Goal: Find specific page/section: Find specific page/section

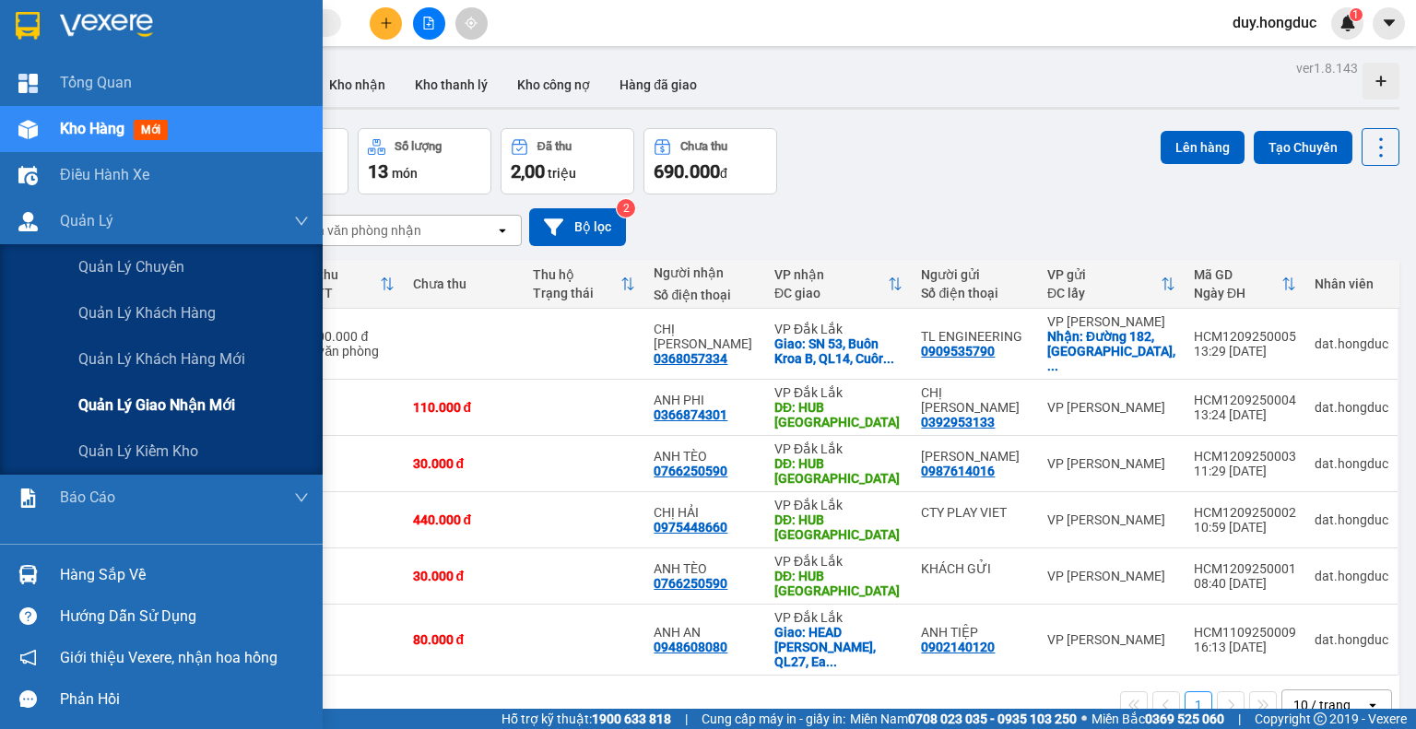
click at [121, 403] on span "Quản lý giao nhận mới" at bounding box center [156, 405] width 157 height 23
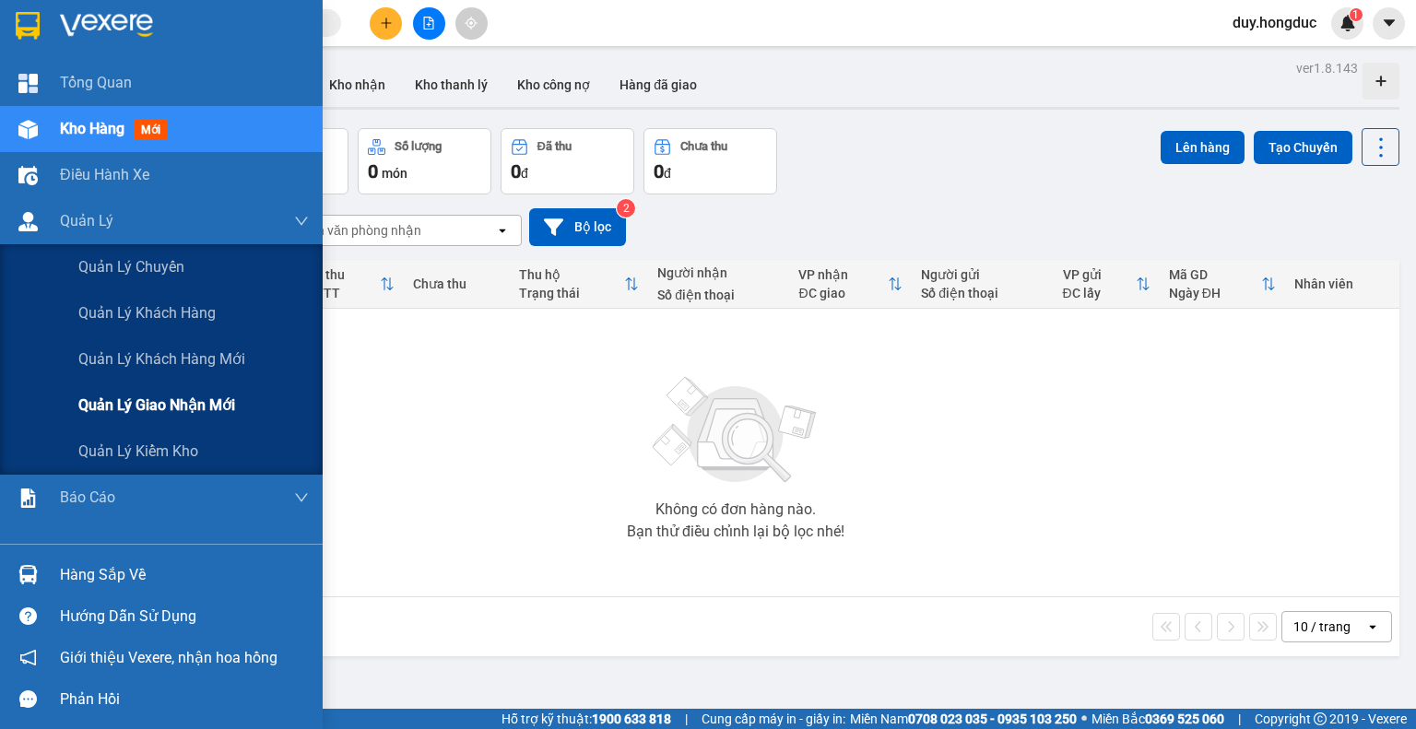
click at [167, 399] on span "Quản lý giao nhận mới" at bounding box center [156, 405] width 157 height 23
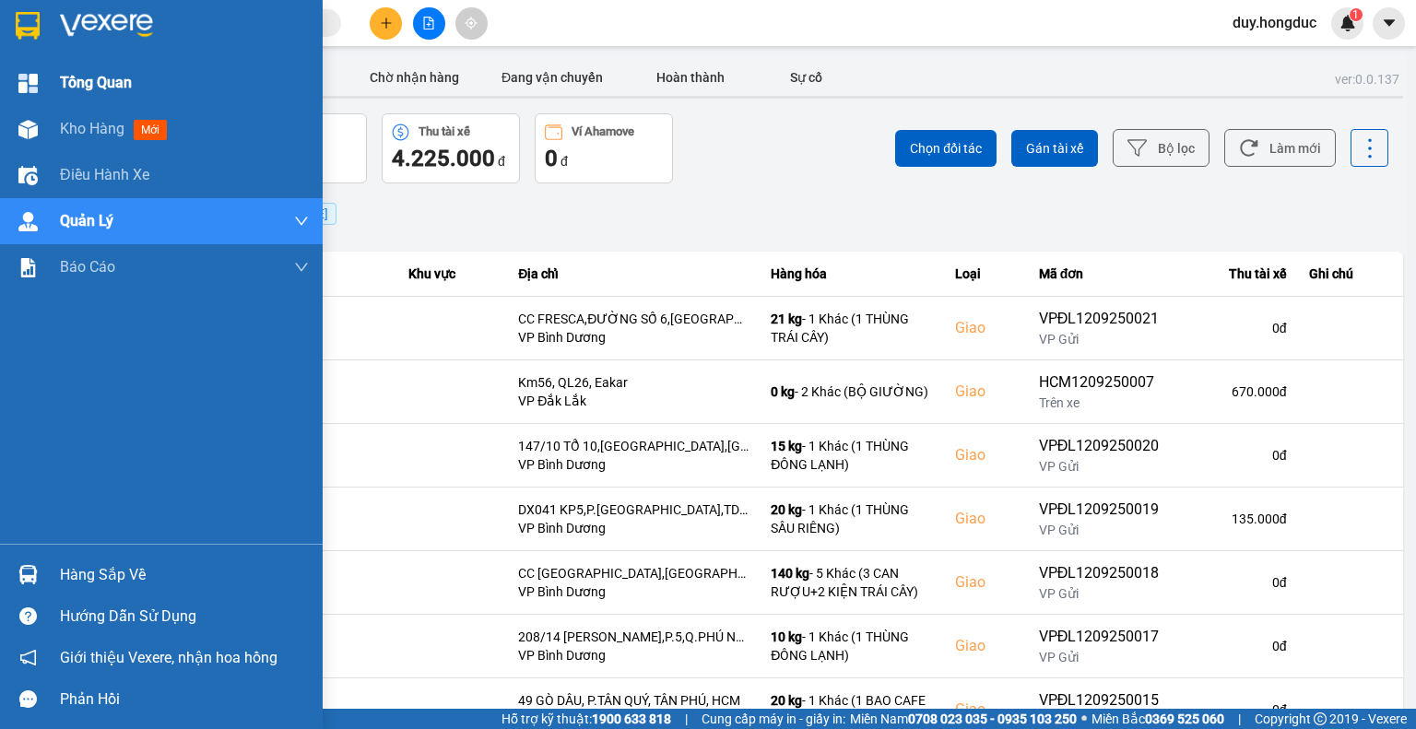
click at [101, 86] on span "Tổng Quan" at bounding box center [96, 82] width 72 height 23
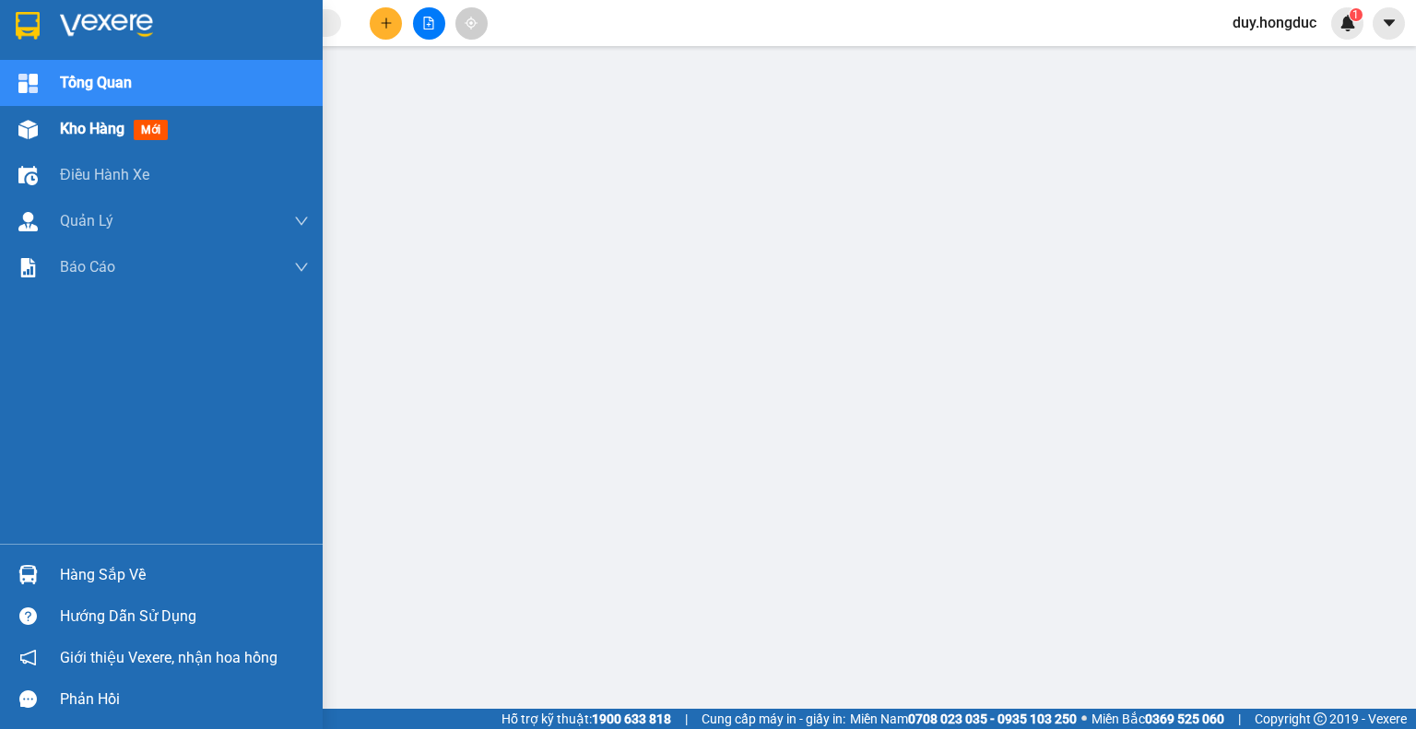
click at [100, 132] on span "Kho hàng" at bounding box center [92, 129] width 65 height 18
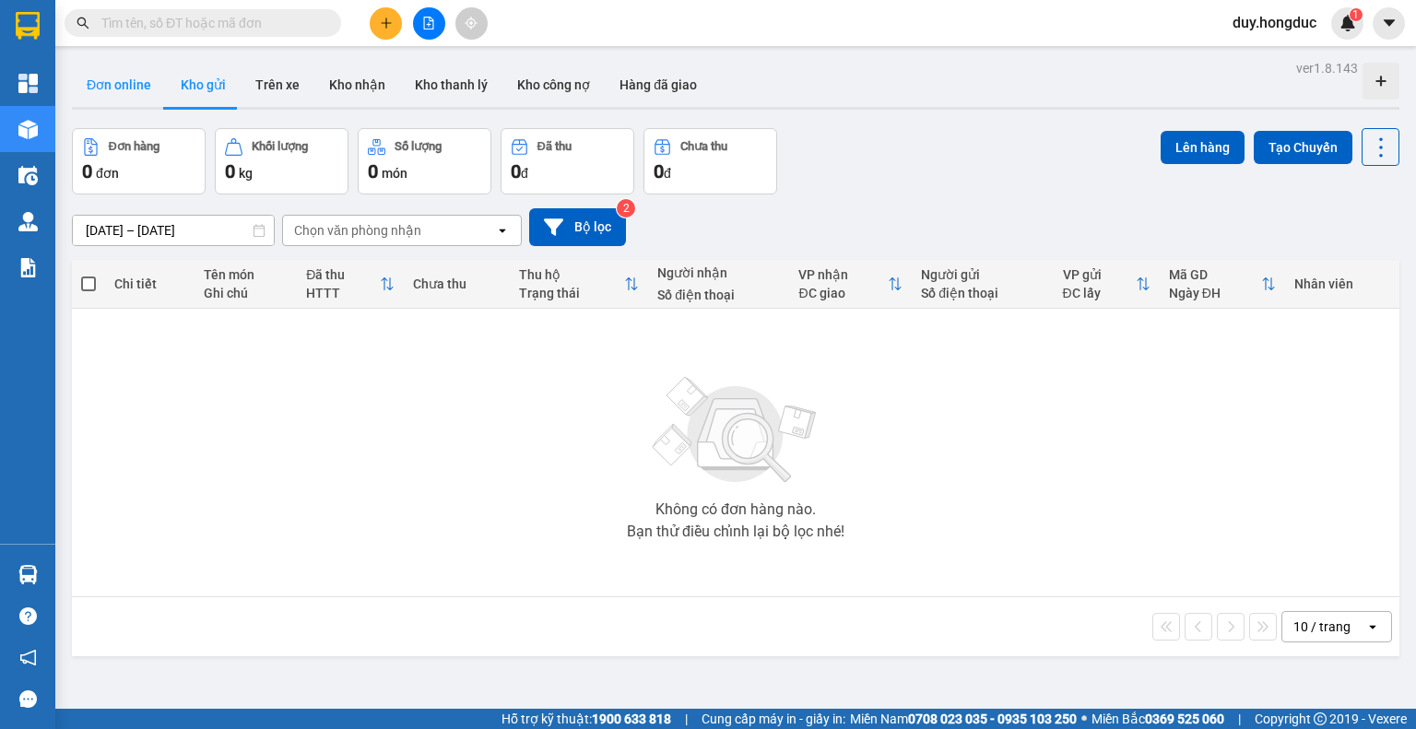
click at [118, 84] on button "Đơn online" at bounding box center [119, 85] width 94 height 44
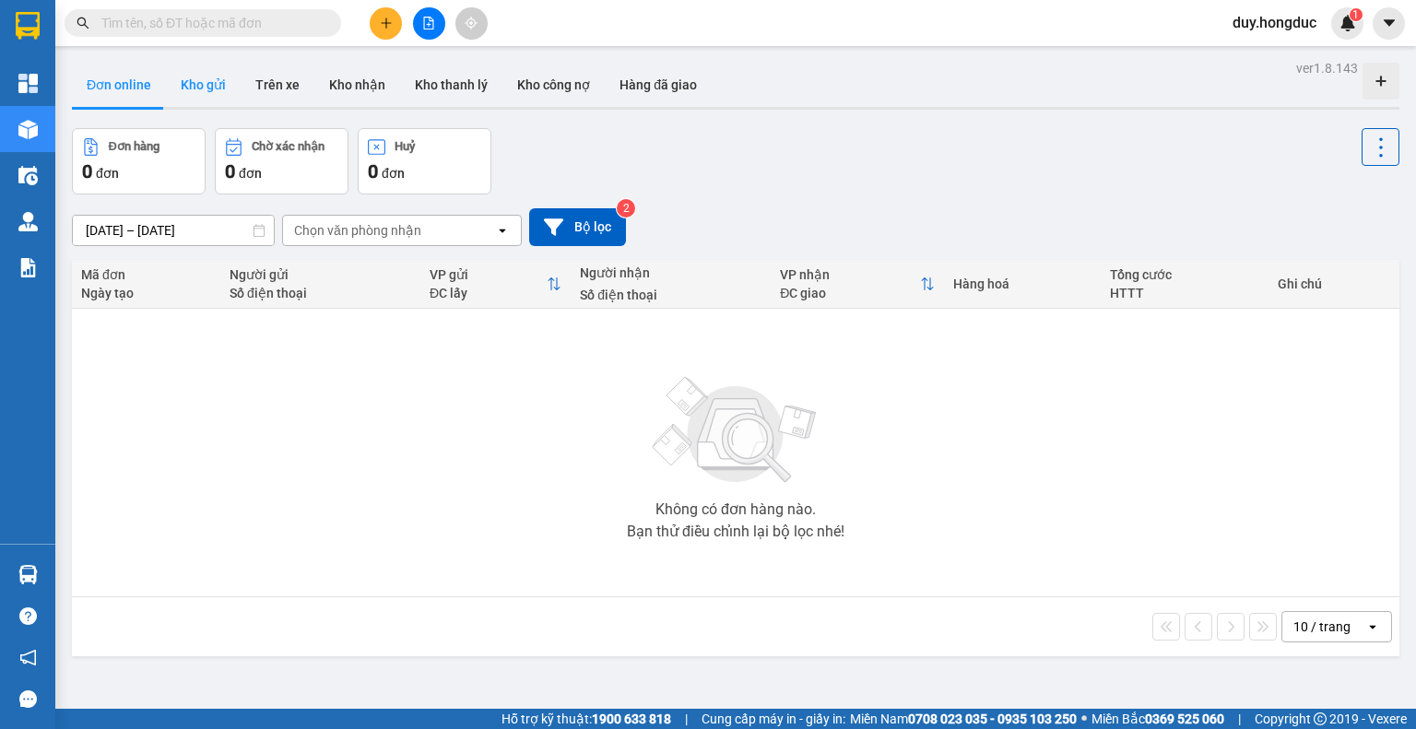
click at [212, 87] on button "Kho gửi" at bounding box center [203, 85] width 75 height 44
type input "[DATE] – [DATE]"
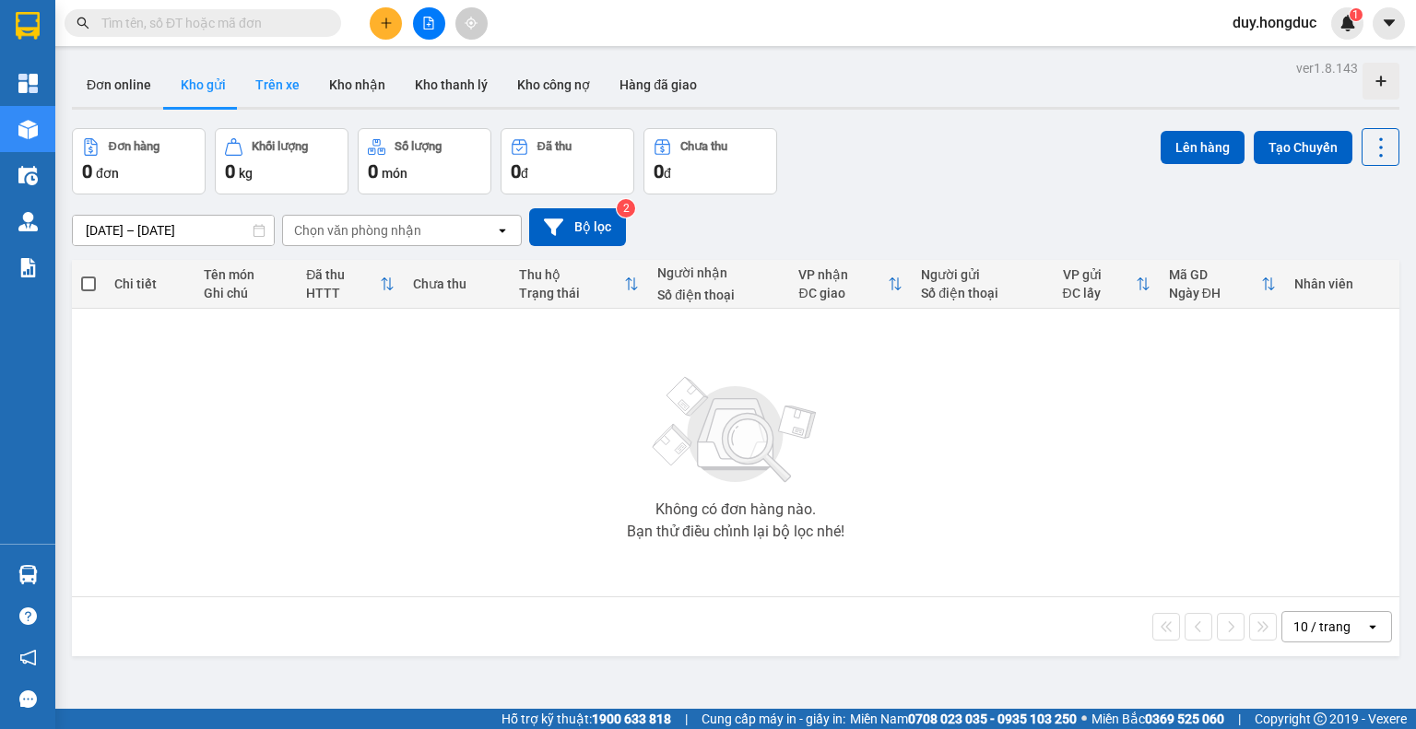
click at [277, 88] on button "Trên xe" at bounding box center [278, 85] width 74 height 44
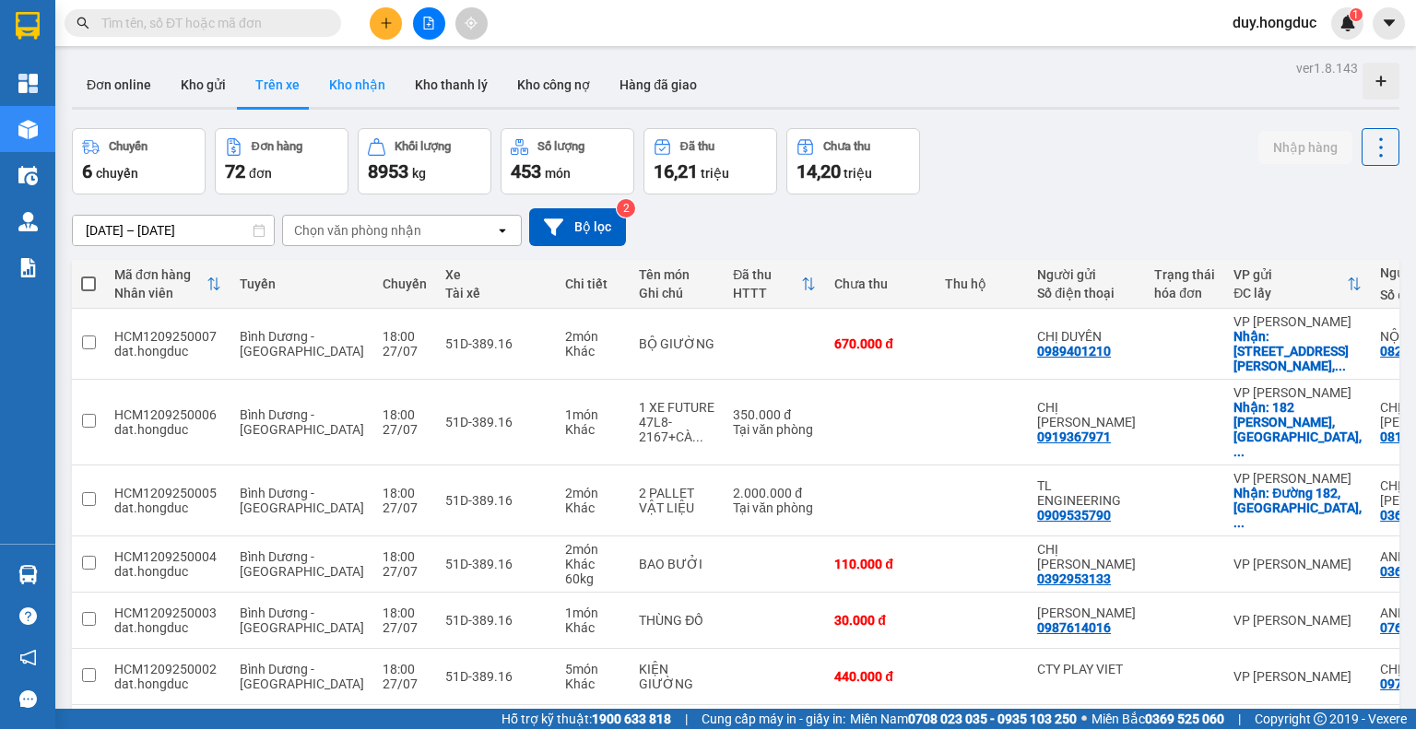
click at [372, 88] on button "Kho nhận" at bounding box center [357, 85] width 86 height 44
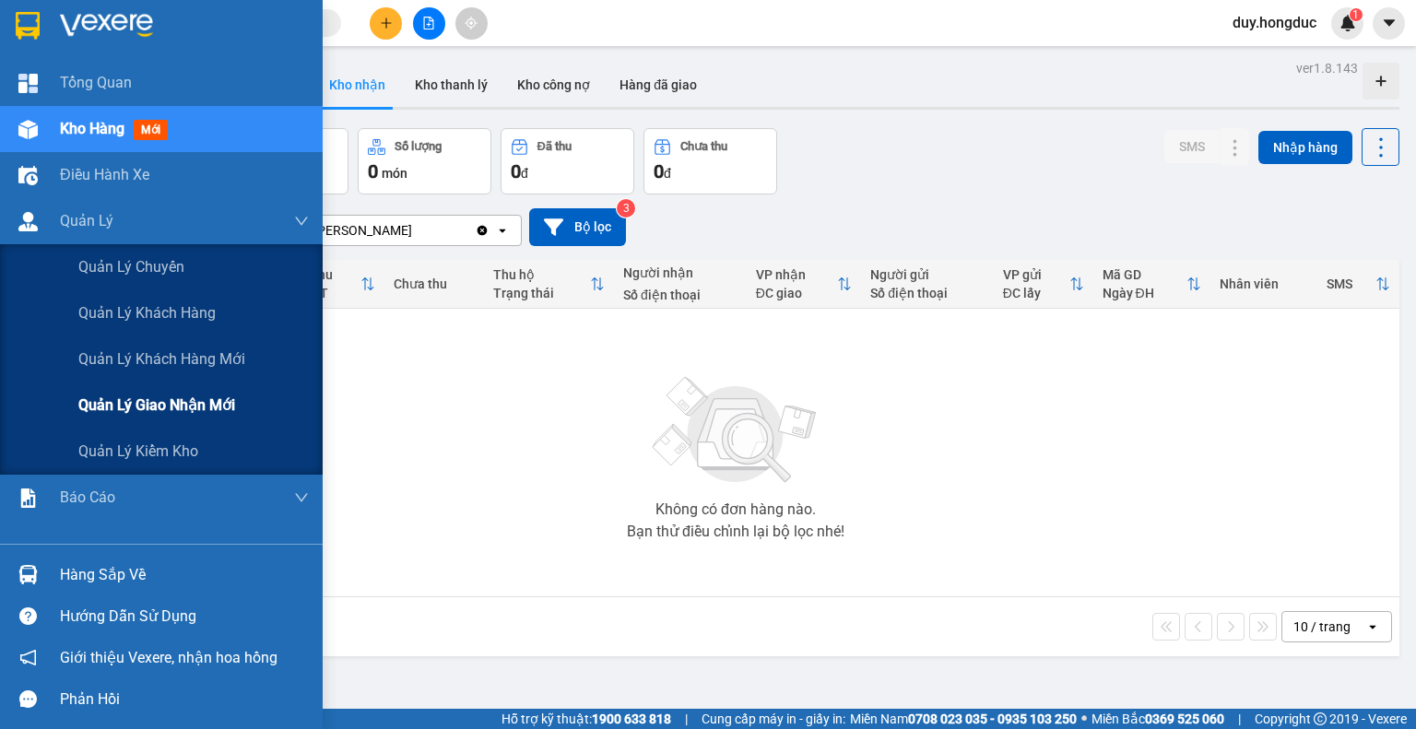
click at [129, 412] on span "Quản lý giao nhận mới" at bounding box center [156, 405] width 157 height 23
